Goal: Communication & Community: Ask a question

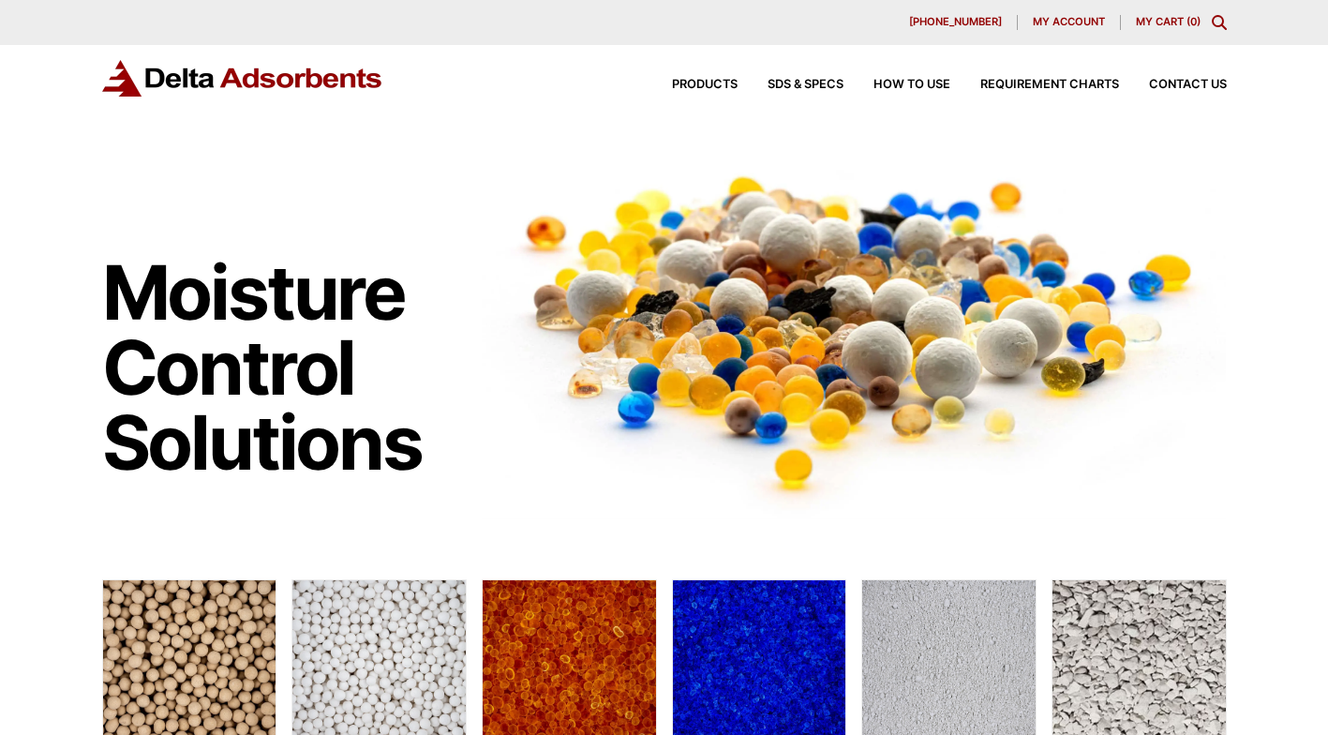
click at [1197, 79] on span "Contact Us" at bounding box center [1188, 85] width 78 height 12
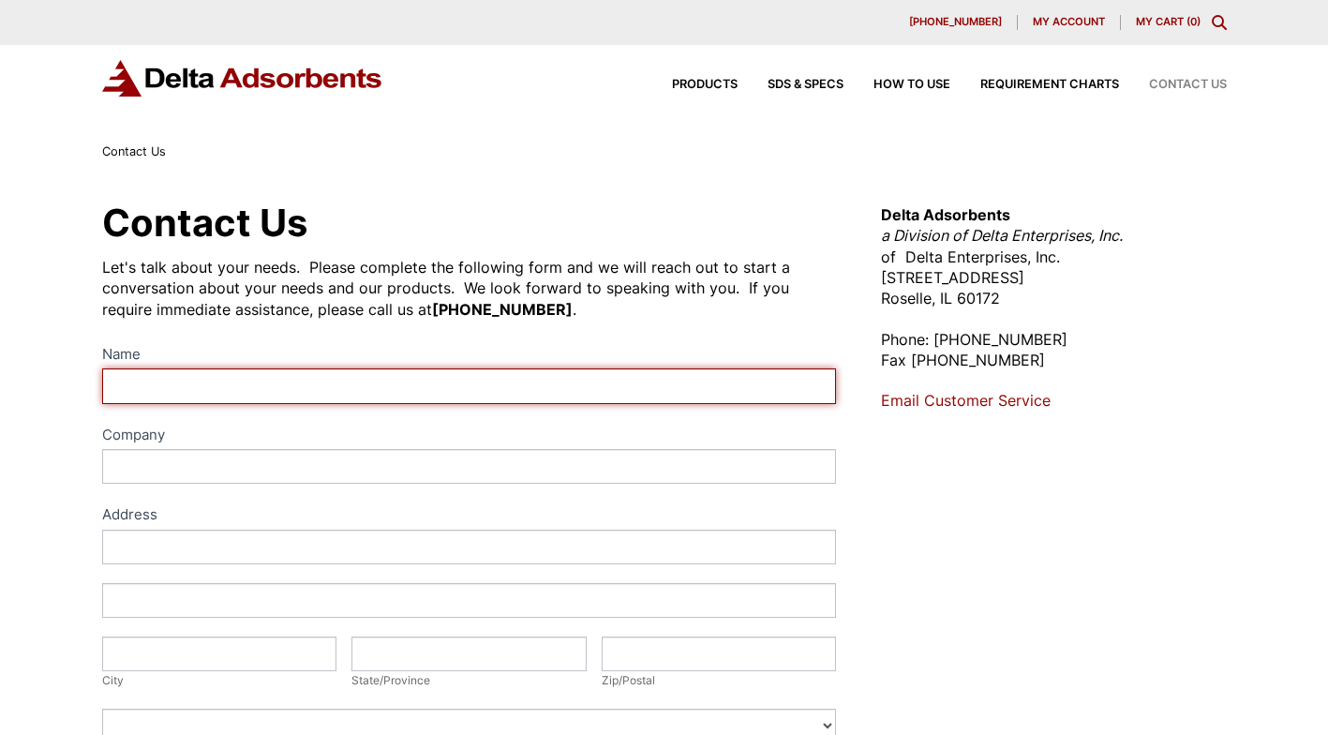
click at [298, 379] on input "Name" at bounding box center [469, 385] width 735 height 35
type input "[PERSON_NAME] [PERSON_NAME]"
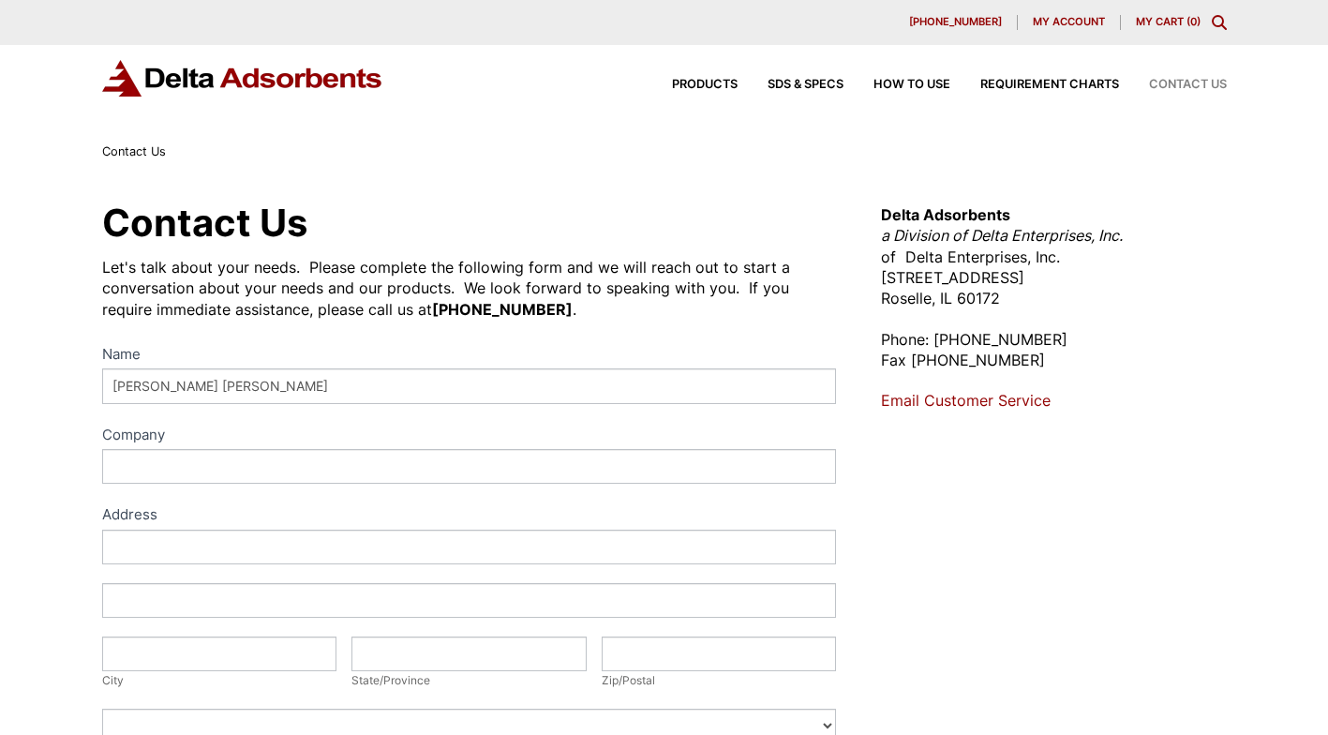
type input "T&R Trade and Invest Company"
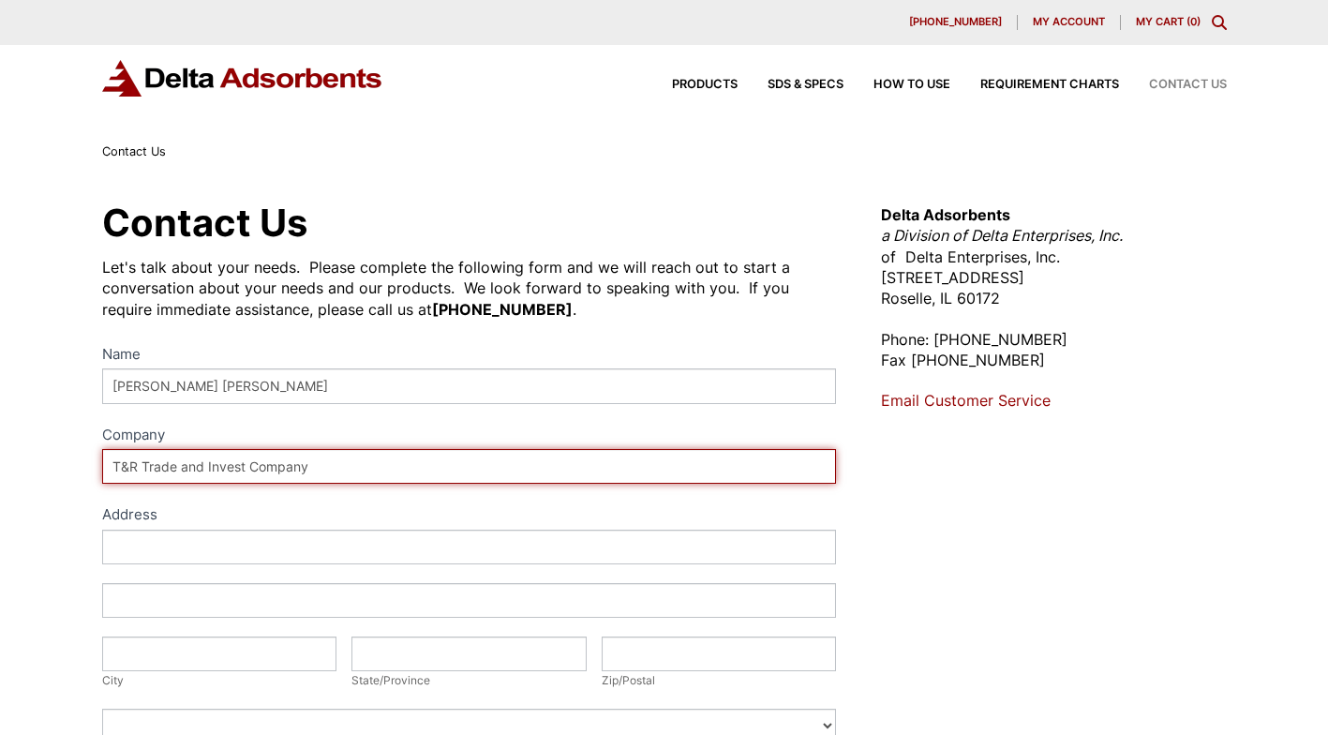
type input "D304 ccu Happy Valley [GEOGRAPHIC_DATA][PERSON_NAME], District 7"
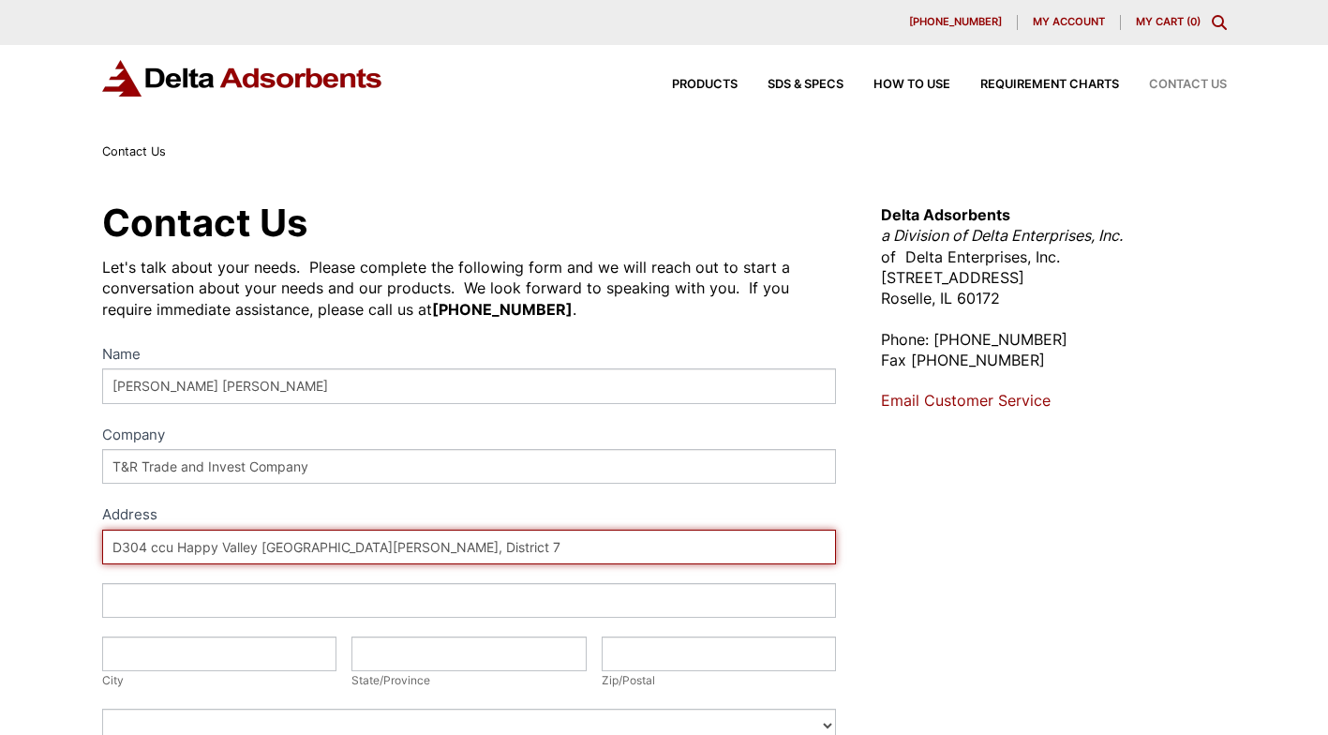
type input "[GEOGRAPHIC_DATA]"
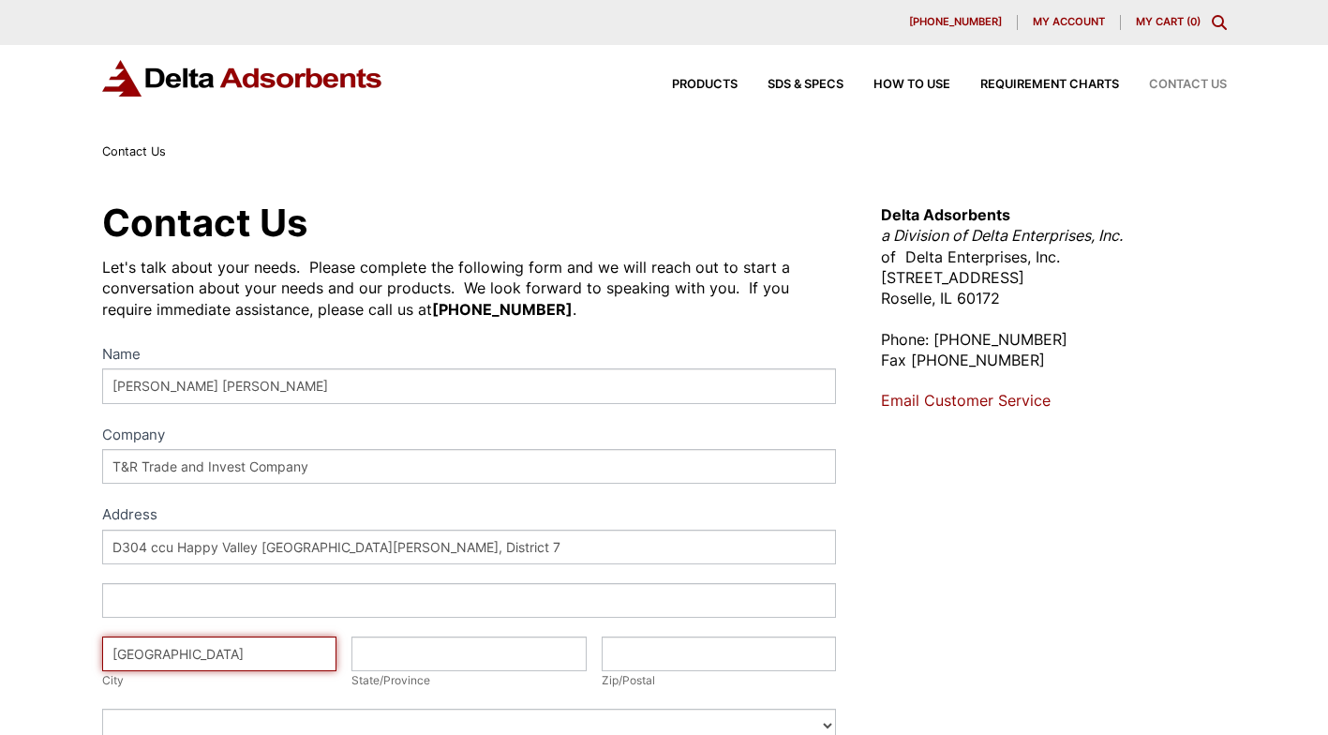
type input "English"
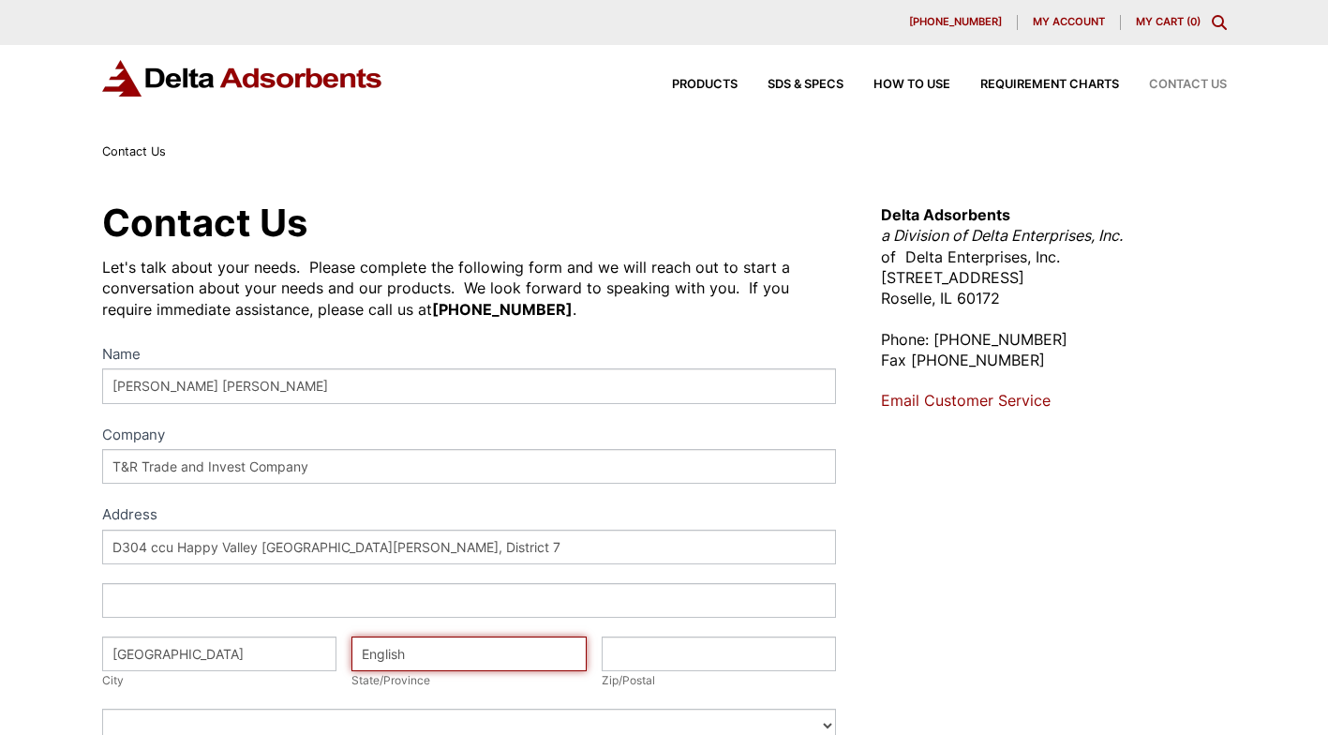
type input "084"
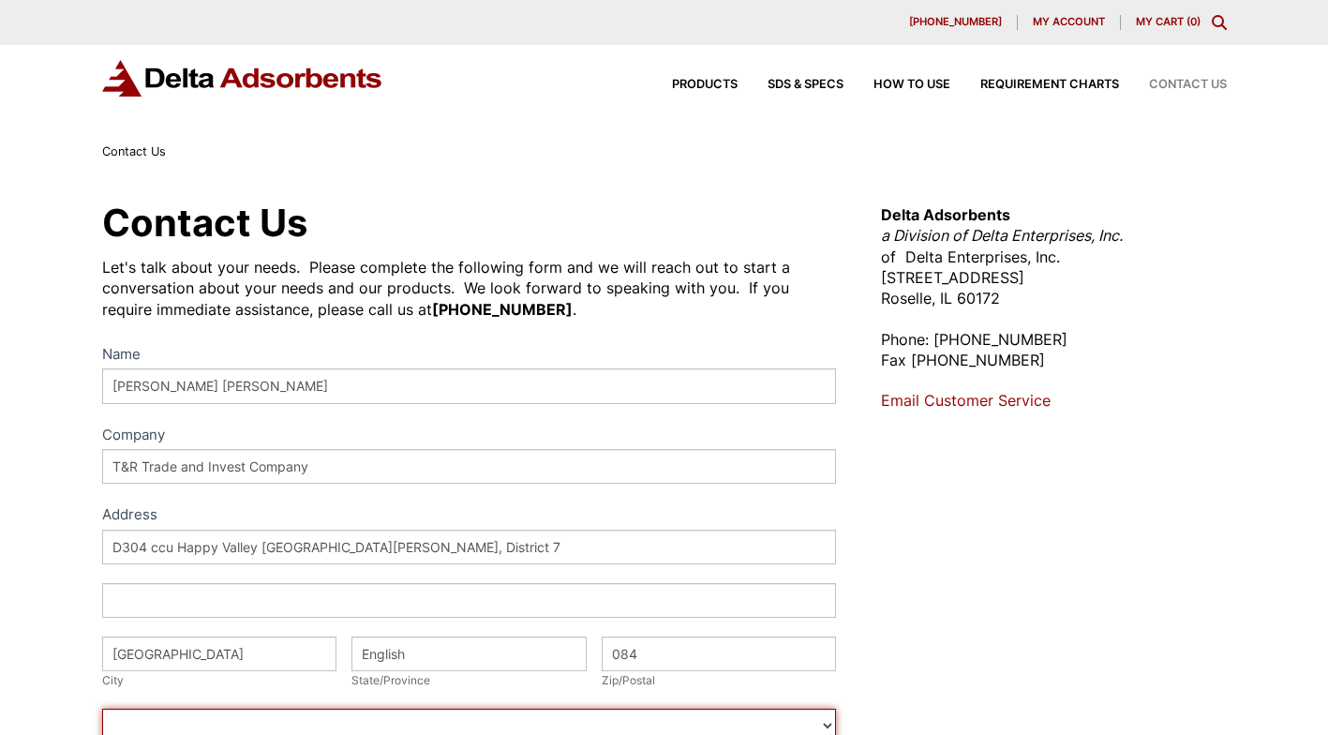
select select "Vietnam"
type input "0938461981"
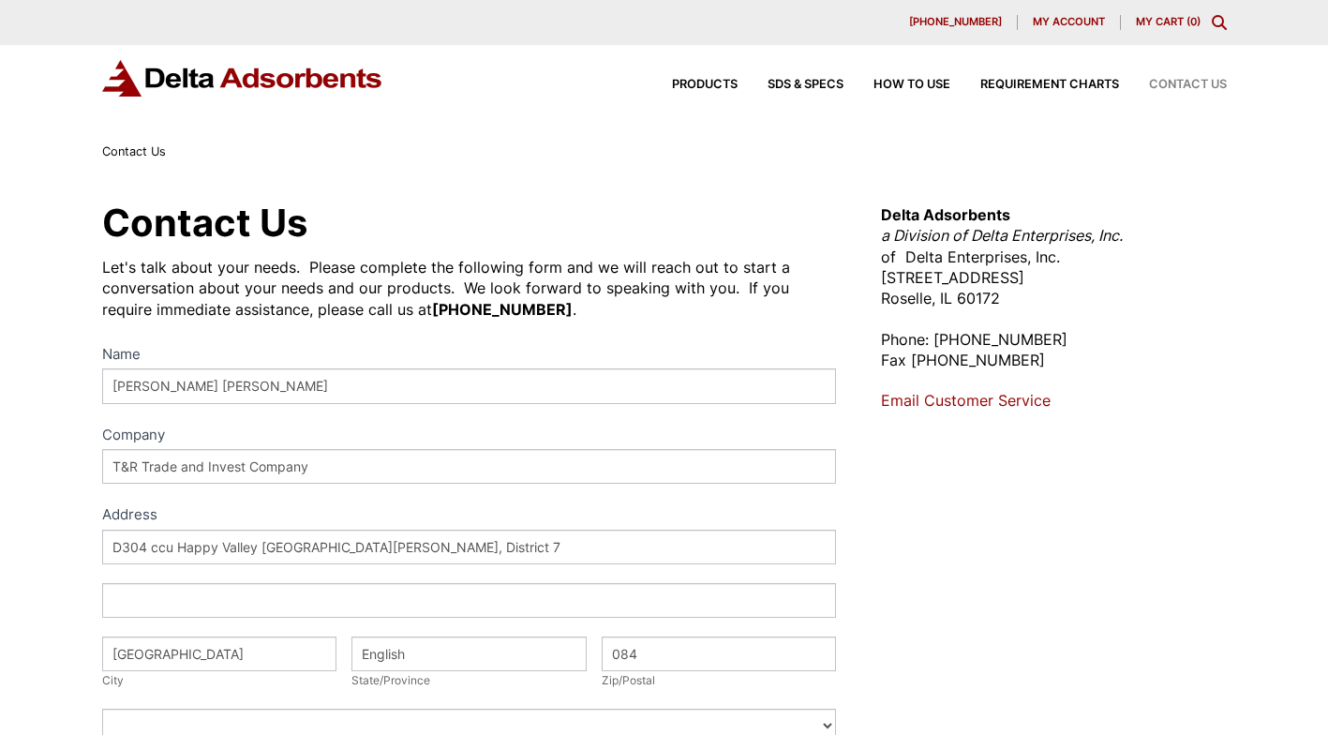
type input "sales@trgroup.com.vn"
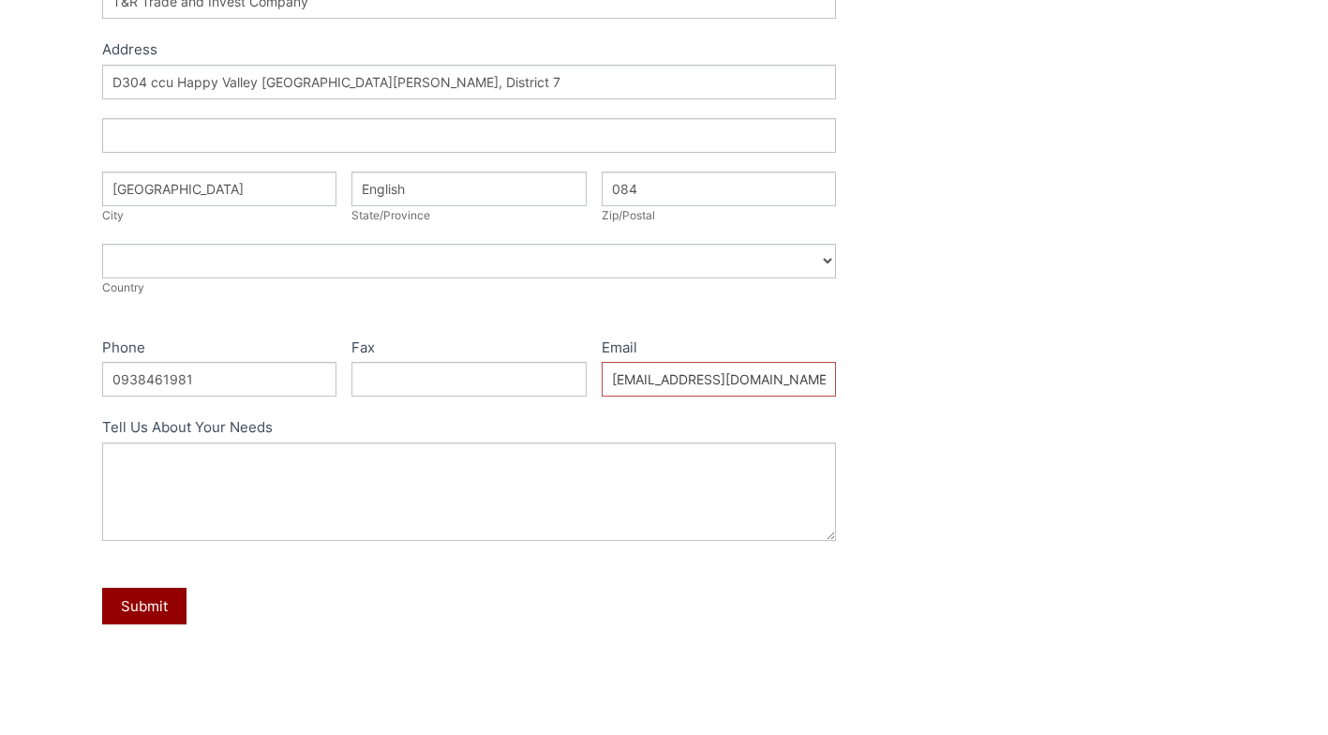
scroll to position [469, 0]
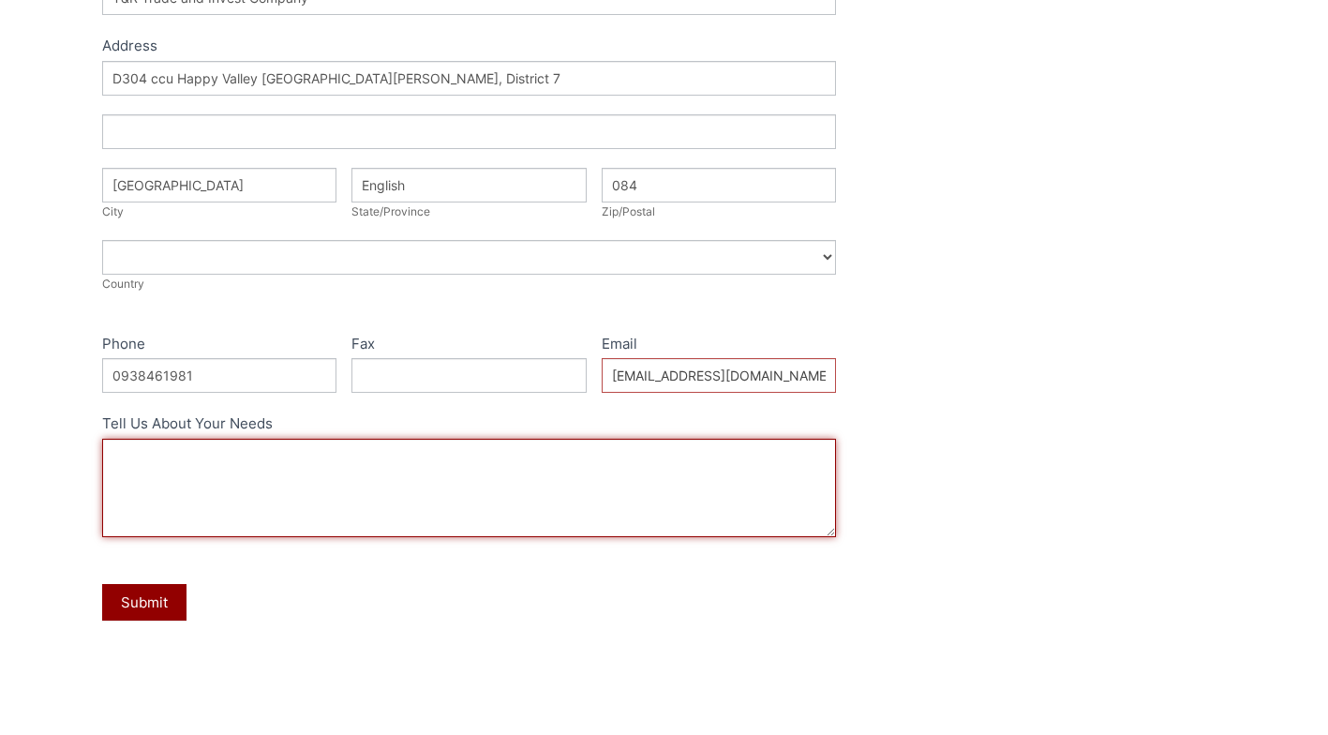
click at [286, 472] on textarea "Tell Us About Your Needs" at bounding box center [469, 488] width 735 height 98
paste textarea "Subject: Request for Quotation – BASF F200 3/16" (5 Tons, CIF Ho Chi Minh) Dear…"
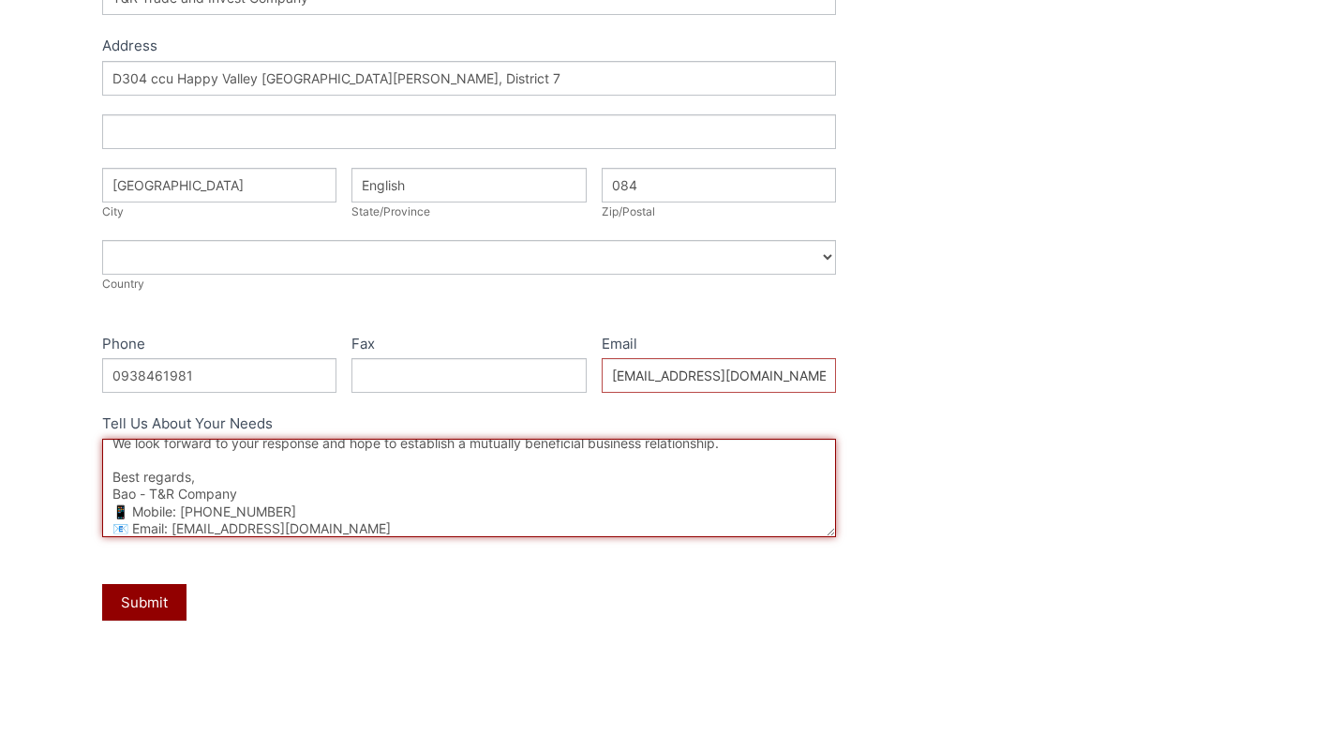
scroll to position [0, 0]
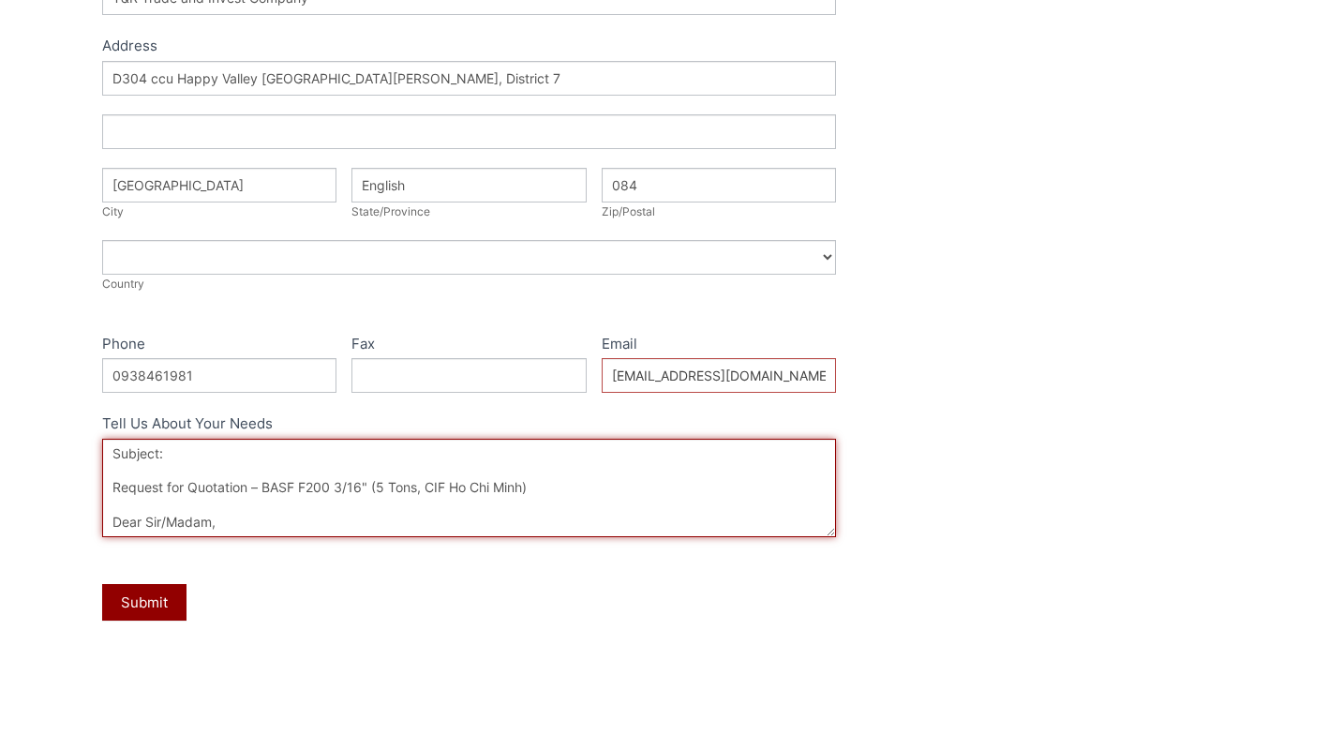
type textarea "Subject: Request for Quotation – BASF F200 3/16" (5 Tons, CIF Ho Chi Minh) Dear…"
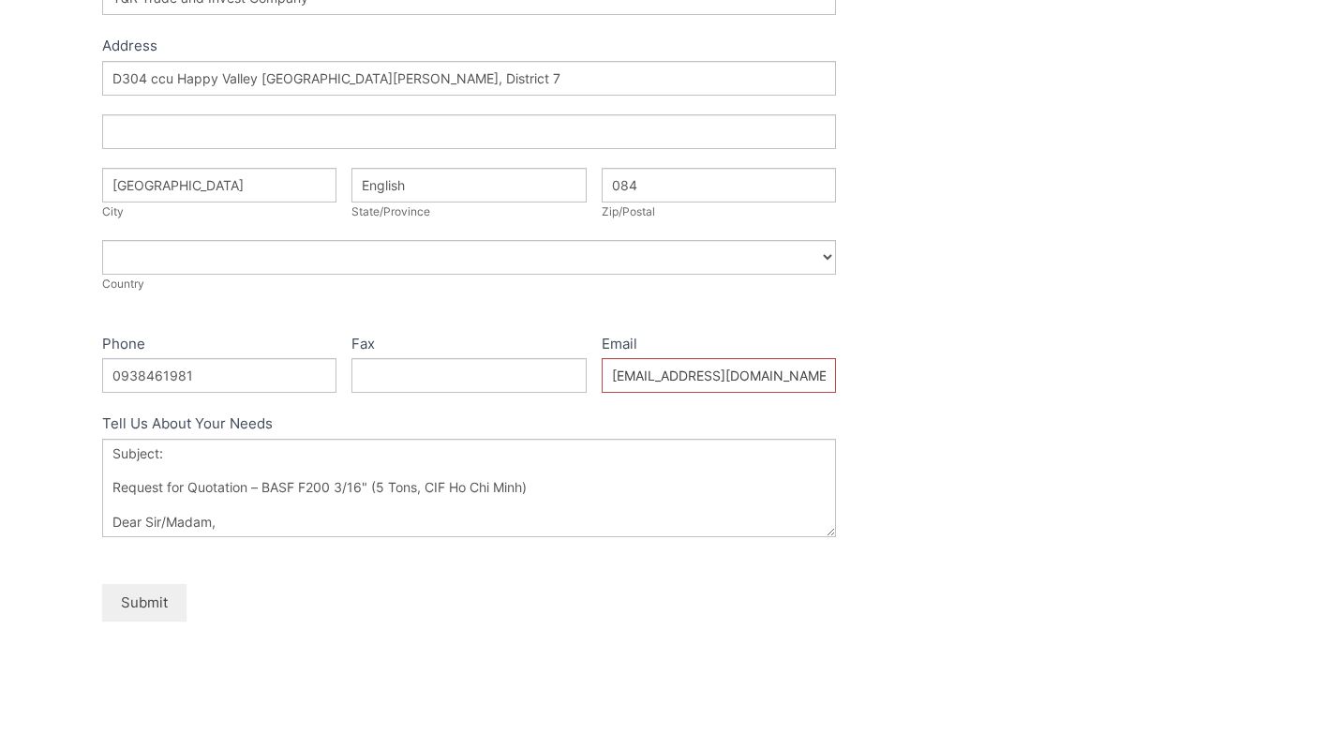
click at [150, 605] on button "Submit" at bounding box center [144, 602] width 84 height 37
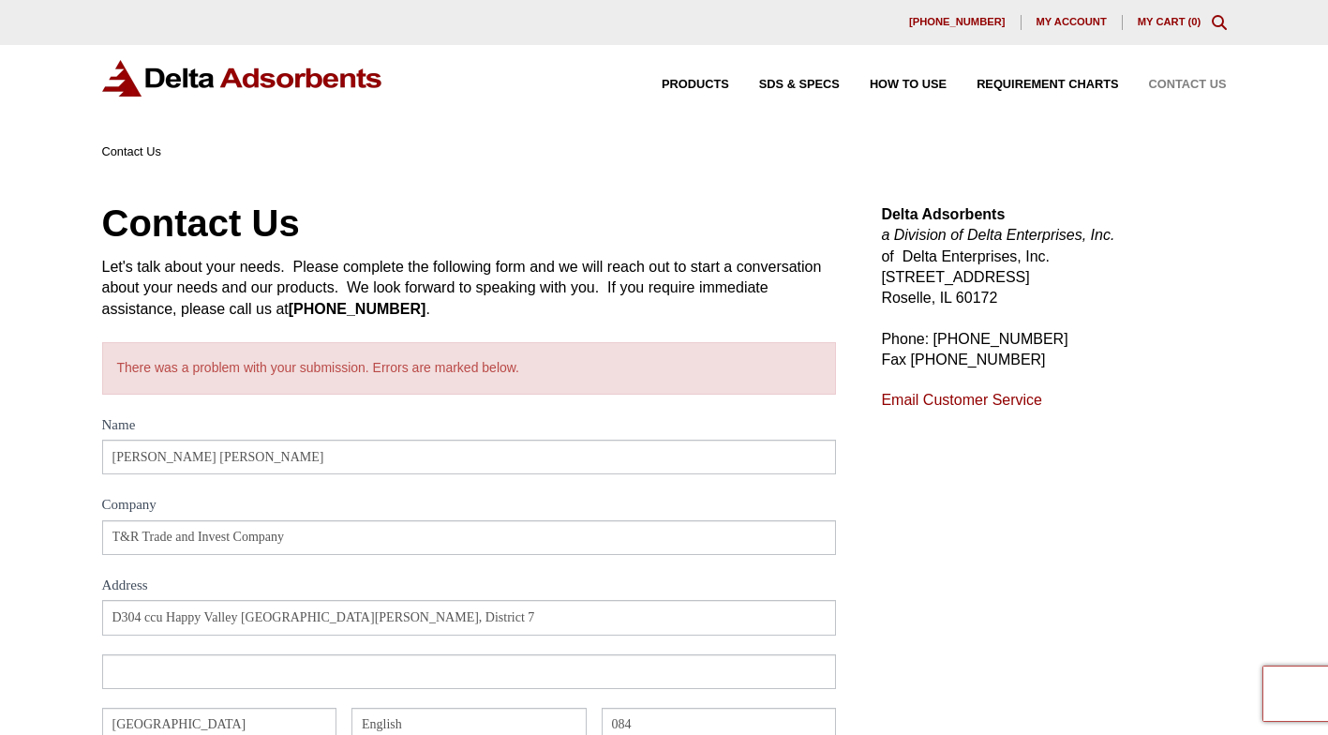
click at [445, 372] on div "There was a problem with your submission. Errors are marked below." at bounding box center [469, 368] width 735 height 52
click at [993, 400] on link "Email Customer Service" at bounding box center [961, 400] width 161 height 16
click at [1134, 187] on div "Contact Us Let's talk about your needs. Please complete the following form and …" at bounding box center [664, 730] width 1328 height 1136
click at [1206, 78] on div "Products SDS & SPECS How to Use Requirement Charts Contact Us" at bounding box center [929, 84] width 610 height 27
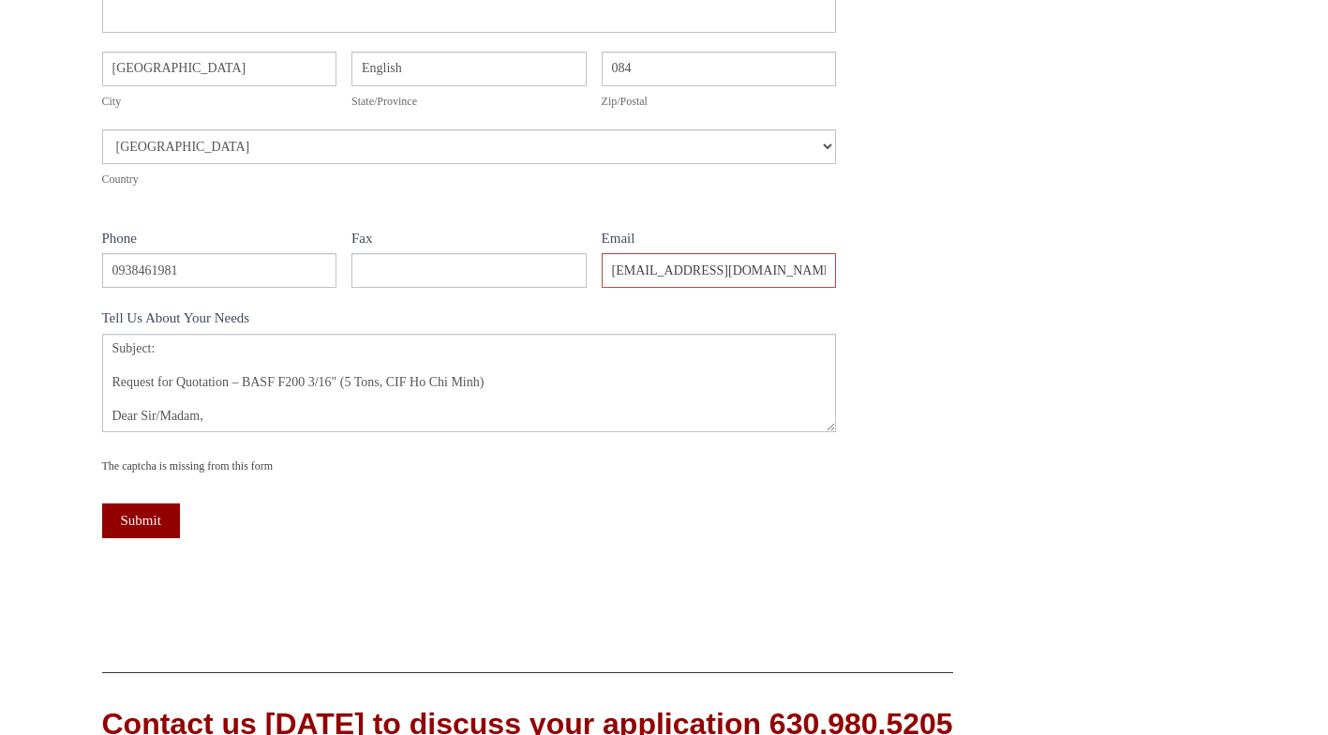
scroll to position [978, 0]
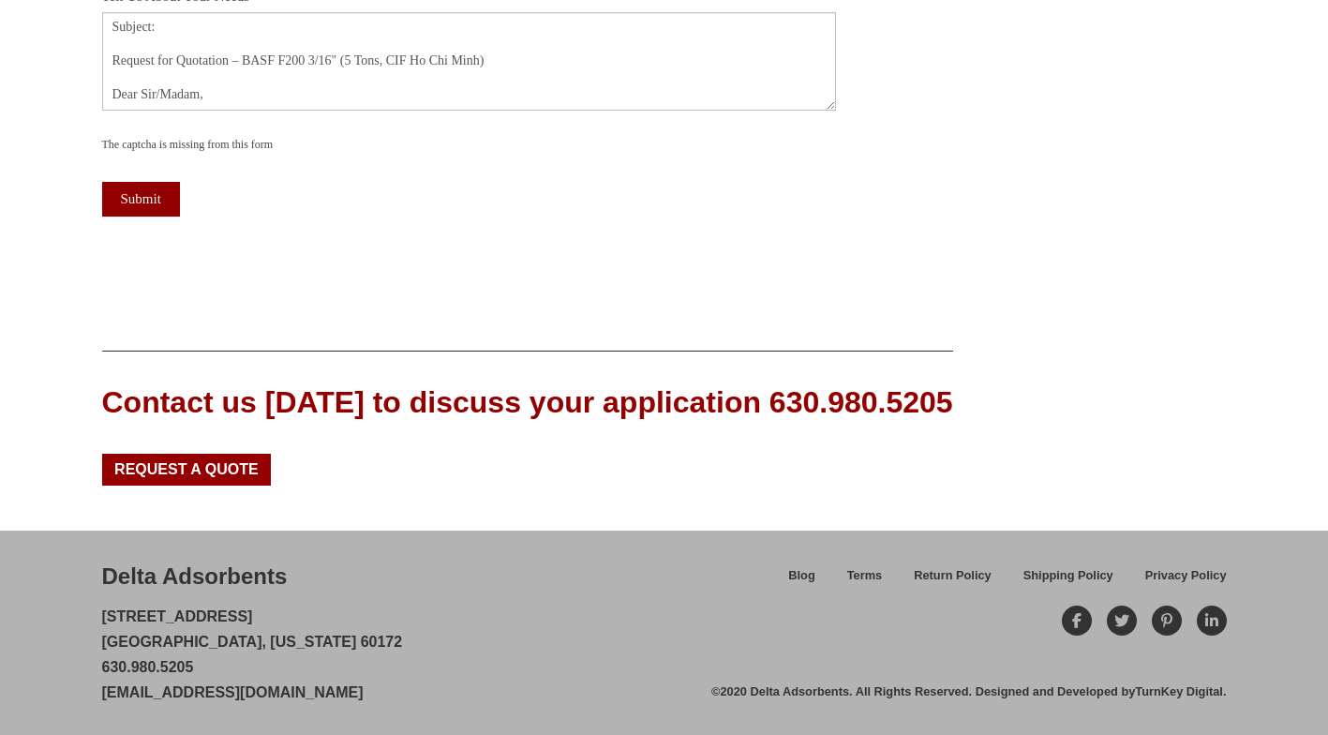
drag, startPoint x: 405, startPoint y: 690, endPoint x: 97, endPoint y: 698, distance: 307.6
click at [97, 698] on div "Delta Adsorbents 28 Congress Circle W. Roselle, Illinois 60172 630.980.5205 cus…" at bounding box center [664, 633] width 1328 height 204
copy link "[EMAIL_ADDRESS][DOMAIN_NAME]"
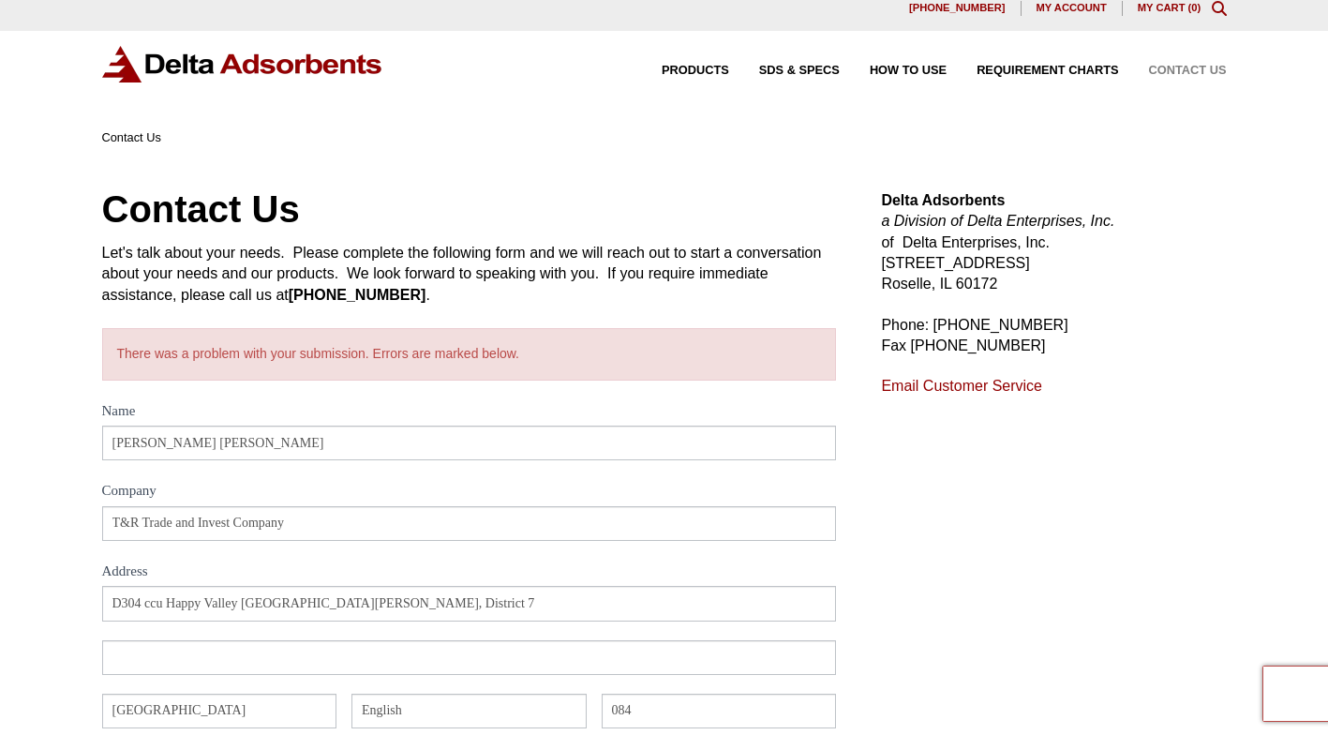
scroll to position [0, 0]
